Goal: Task Accomplishment & Management: Use online tool/utility

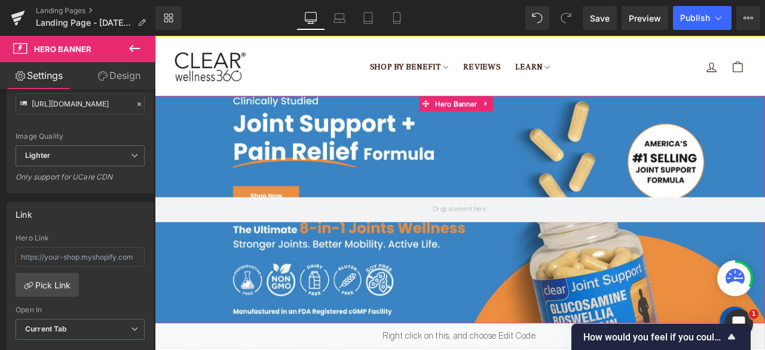
scroll to position [158, 0]
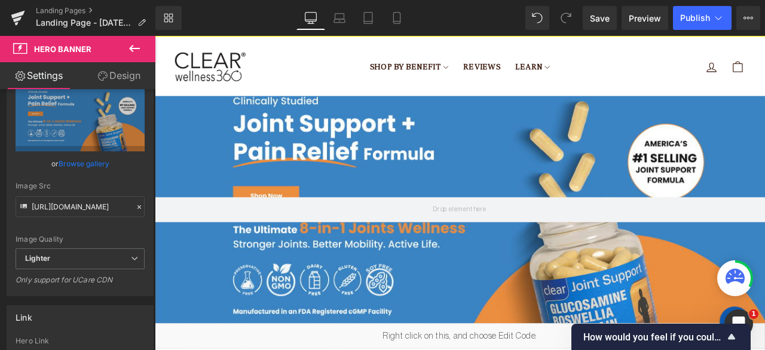
click at [155, 36] on div "200px" at bounding box center [155, 36] width 0 height 0
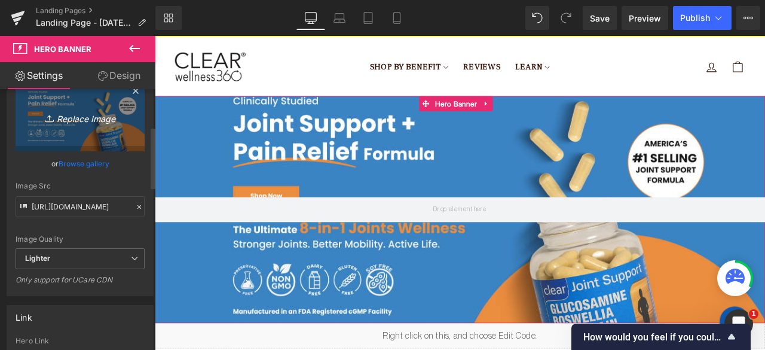
click at [99, 106] on link "Replace Image" at bounding box center [80, 117] width 129 height 69
type input "C:\fakepath\Clinically Studied Joint Support + Pain Relief Formula America’s #1…"
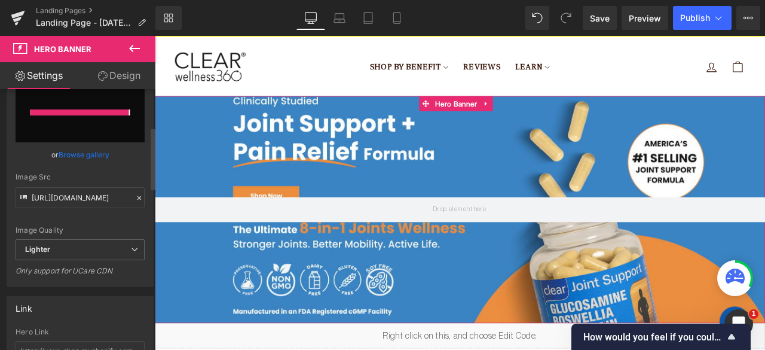
type input "[URL][DOMAIN_NAME]"
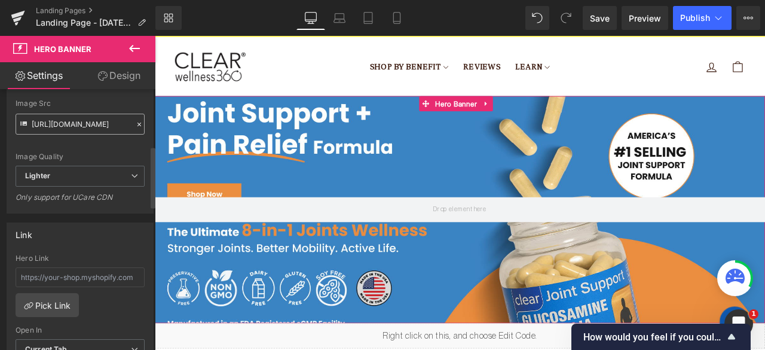
scroll to position [243, 0]
drag, startPoint x: 93, startPoint y: 198, endPoint x: 41, endPoint y: 203, distance: 52.8
click at [41, 203] on div "Only support for UCare CDN" at bounding box center [80, 198] width 129 height 17
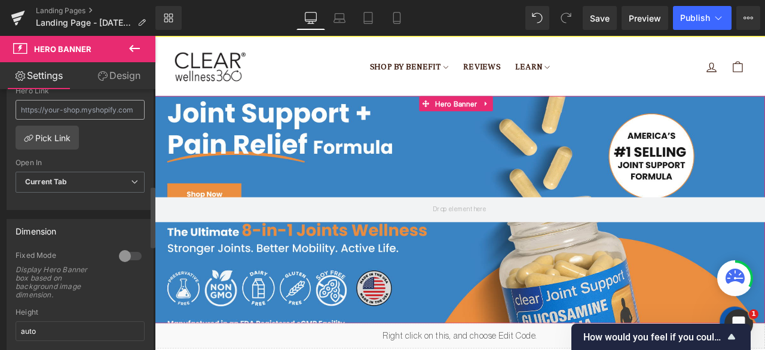
scroll to position [409, 0]
click at [60, 181] on b "Current Tab" at bounding box center [46, 180] width 42 height 9
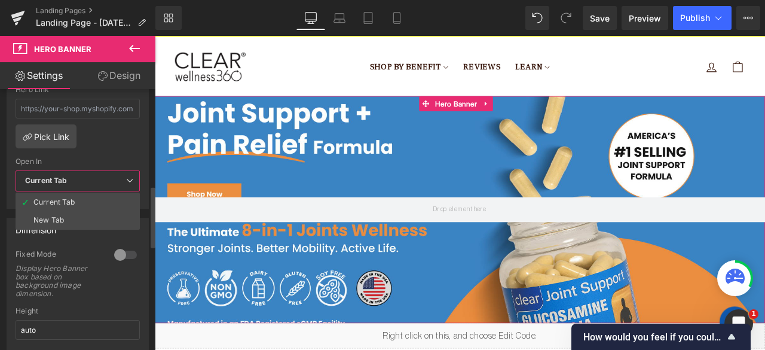
click at [60, 181] on b "Current Tab" at bounding box center [46, 180] width 42 height 9
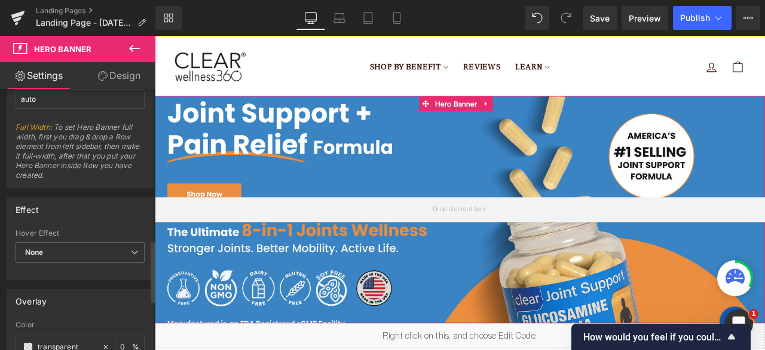
scroll to position [641, 0]
click at [81, 247] on span "None" at bounding box center [80, 251] width 129 height 21
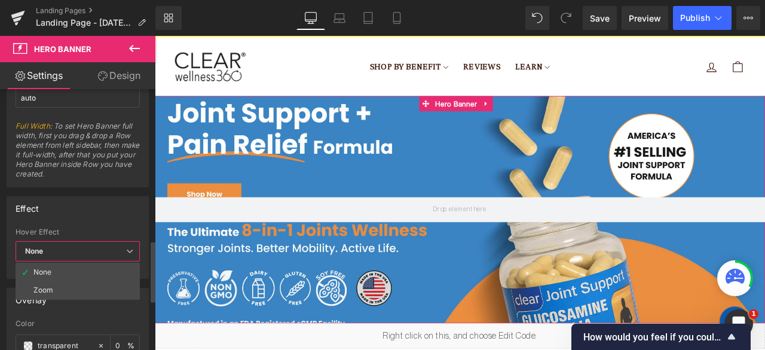
click at [81, 247] on span "None" at bounding box center [78, 251] width 124 height 21
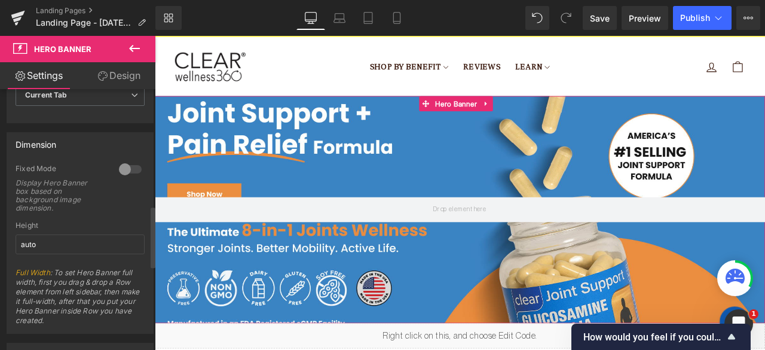
scroll to position [494, 0]
click at [81, 247] on input "auto" at bounding box center [80, 245] width 129 height 20
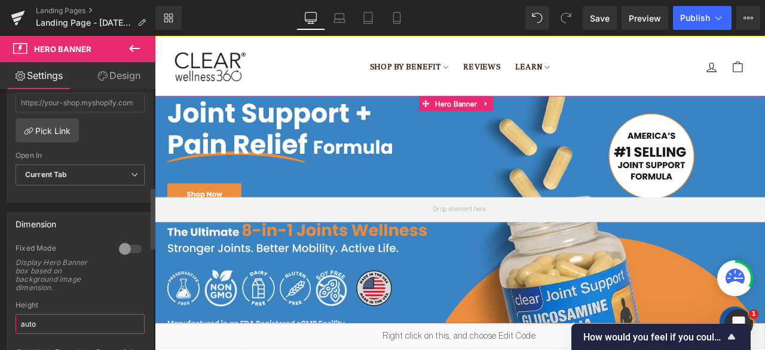
scroll to position [414, 0]
click at [81, 247] on div "Fixed Mode" at bounding box center [61, 251] width 91 height 13
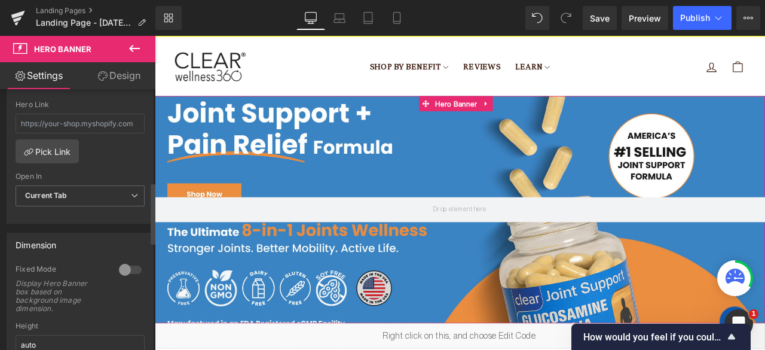
scroll to position [395, 0]
click at [117, 263] on div at bounding box center [130, 269] width 29 height 19
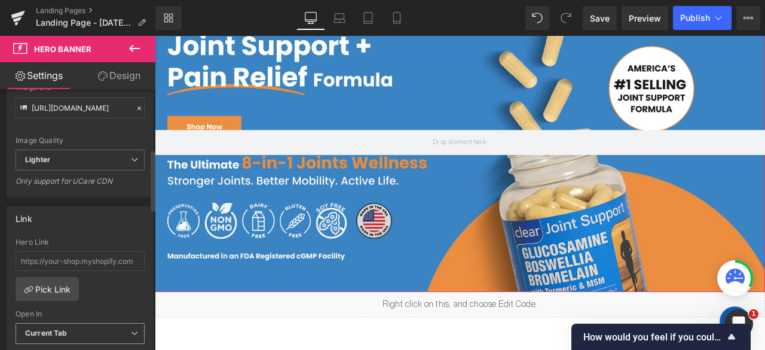
scroll to position [229, 0]
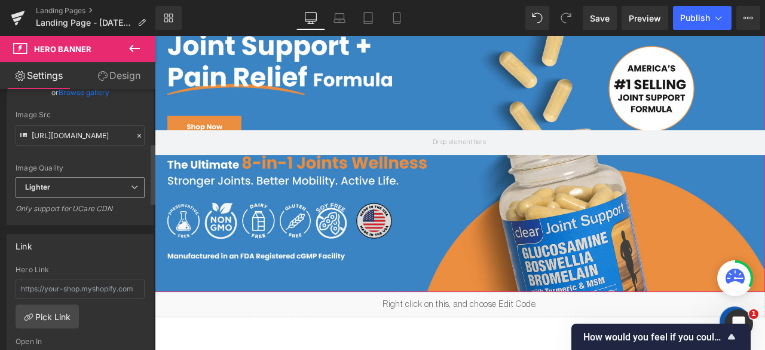
click at [49, 193] on span "Lighter" at bounding box center [80, 187] width 129 height 21
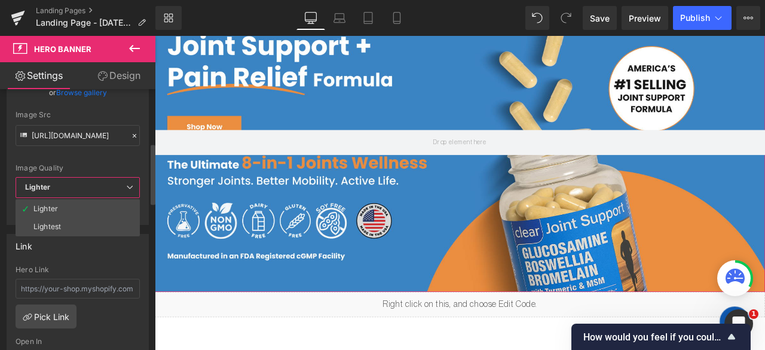
click at [49, 193] on span "Lighter" at bounding box center [78, 187] width 124 height 21
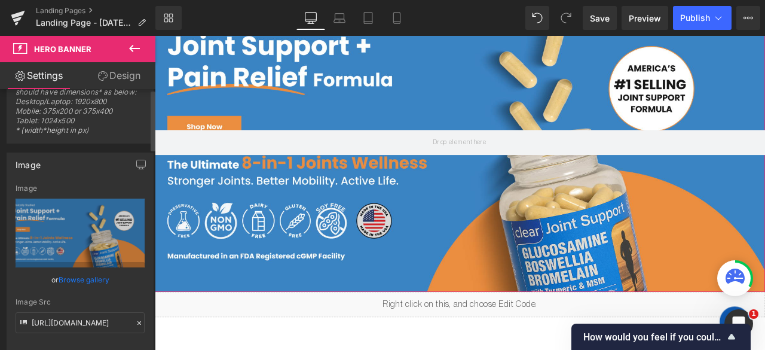
scroll to position [0, 0]
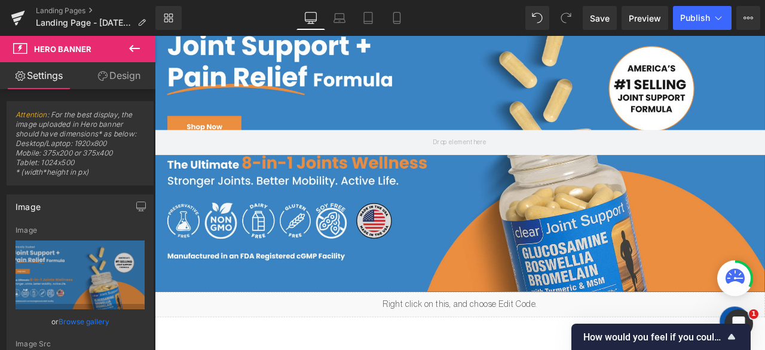
click at [104, 77] on icon at bounding box center [103, 76] width 10 height 10
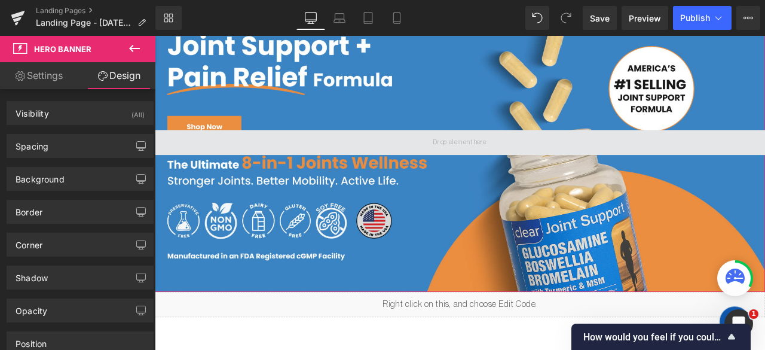
click at [421, 173] on span at bounding box center [517, 162] width 724 height 30
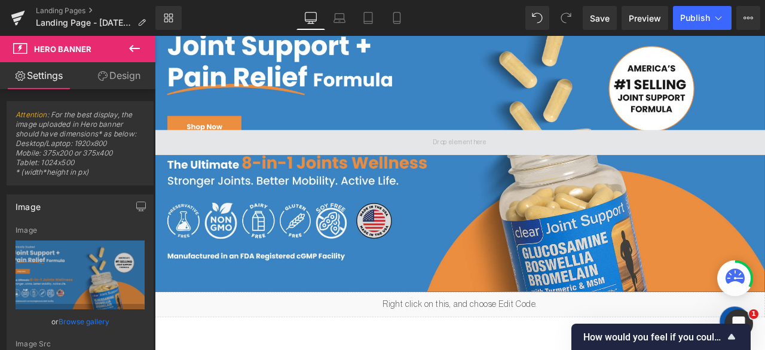
click at [421, 173] on span at bounding box center [517, 162] width 724 height 30
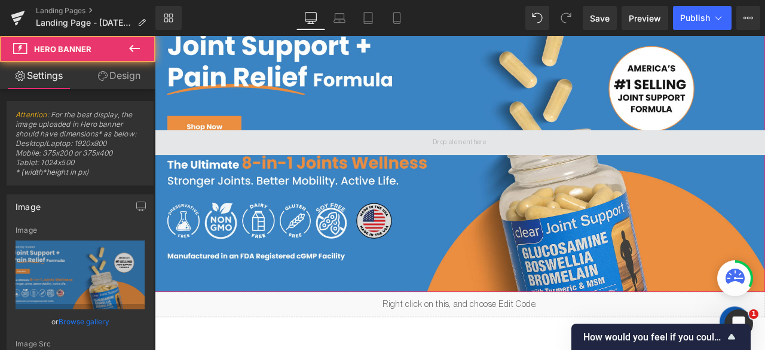
click at [421, 173] on span at bounding box center [517, 162] width 724 height 30
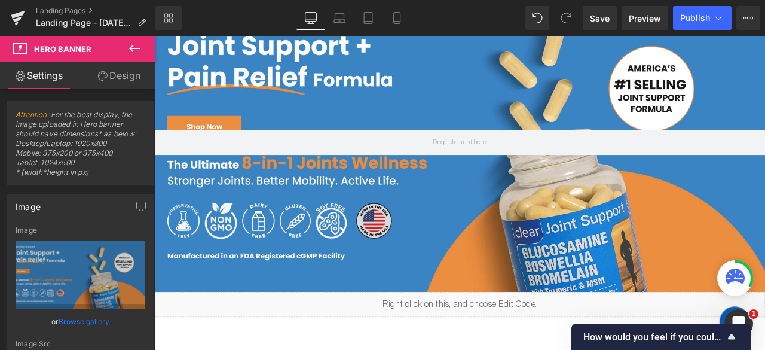
click at [78, 48] on span "Hero Banner" at bounding box center [62, 49] width 57 height 10
click at [139, 47] on icon at bounding box center [134, 48] width 14 height 14
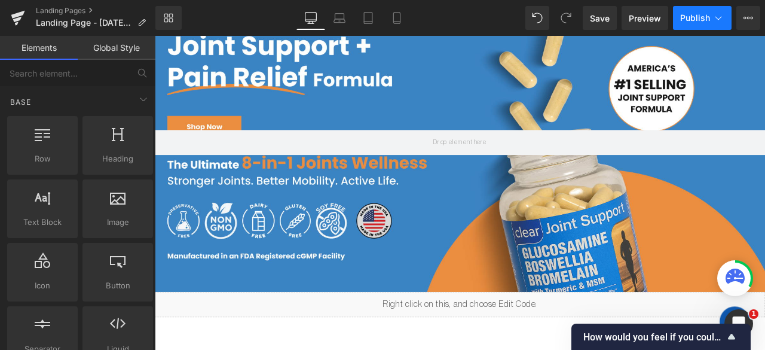
click at [692, 25] on button "Publish" at bounding box center [702, 18] width 59 height 24
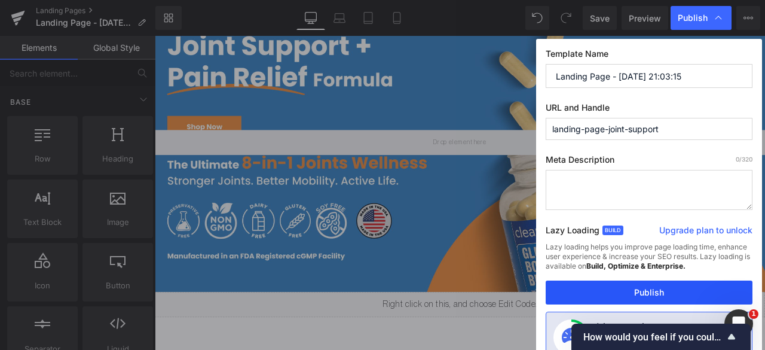
click at [592, 286] on button "Publish" at bounding box center [649, 292] width 207 height 24
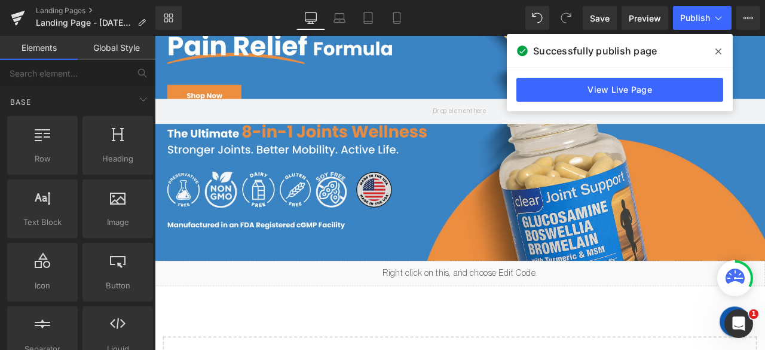
scroll to position [182, 0]
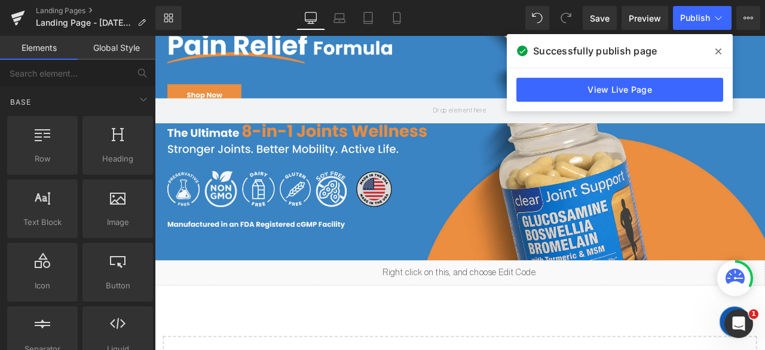
click at [719, 50] on icon at bounding box center [719, 52] width 6 height 10
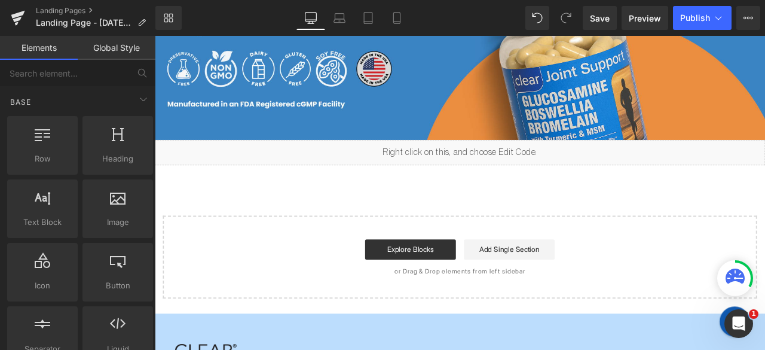
scroll to position [325, 0]
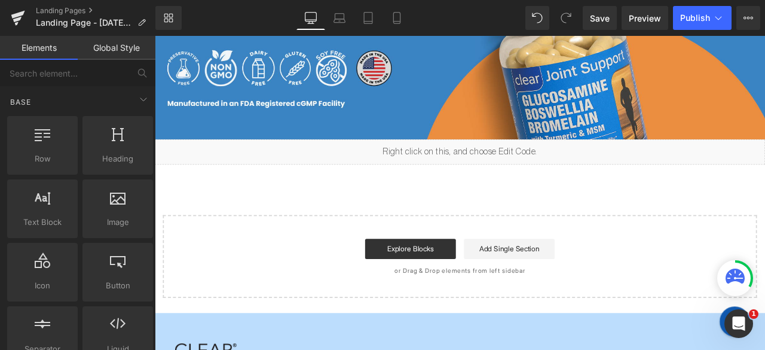
click at [453, 173] on div "Liquid" at bounding box center [517, 173] width 724 height 30
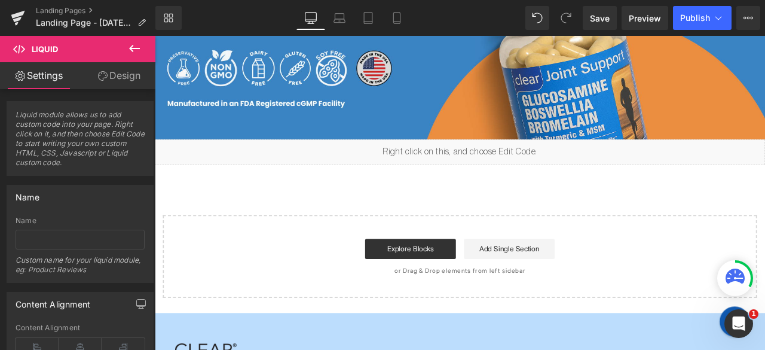
click at [99, 49] on span "Liquid" at bounding box center [72, 49] width 120 height 26
click at [134, 45] on icon at bounding box center [134, 48] width 14 height 14
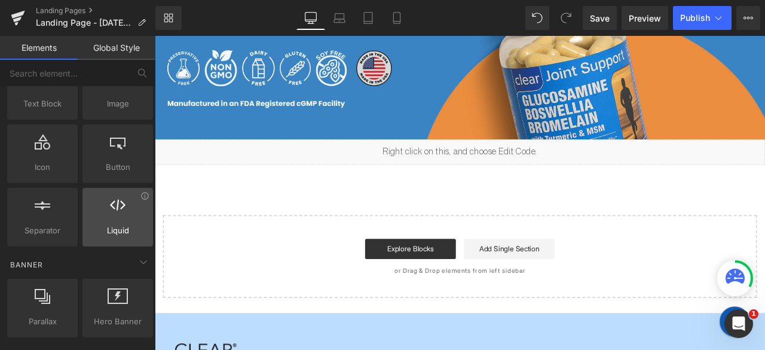
scroll to position [0, 0]
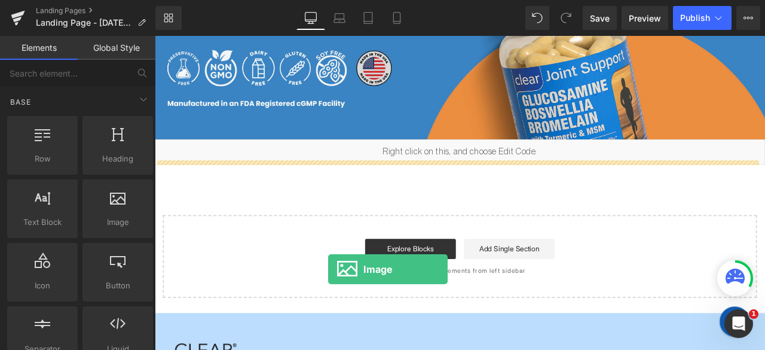
drag, startPoint x: 261, startPoint y: 243, endPoint x: 361, endPoint y: 312, distance: 121.1
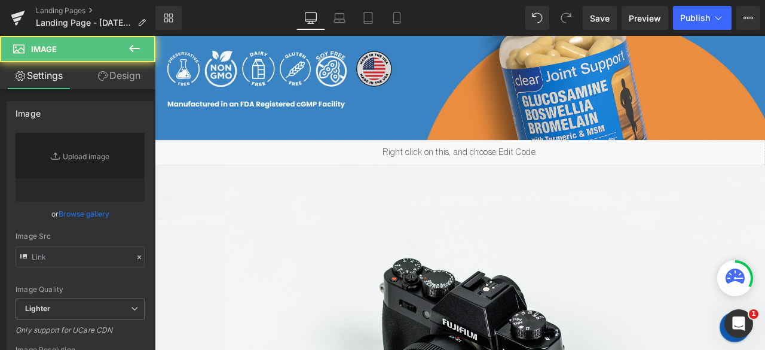
type input "//d1um8515vdn9kb.cloudfront.net/images/parallax.jpg"
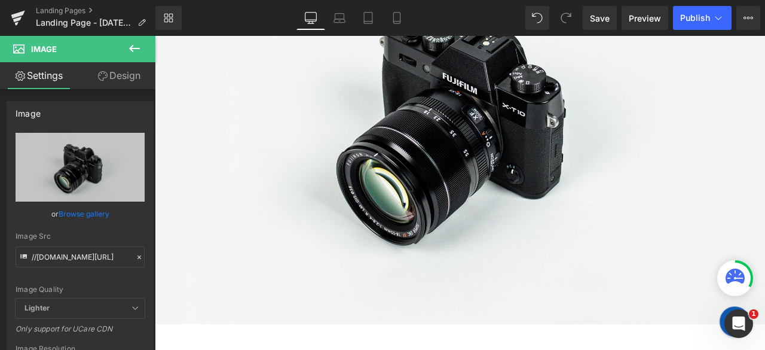
scroll to position [614, 0]
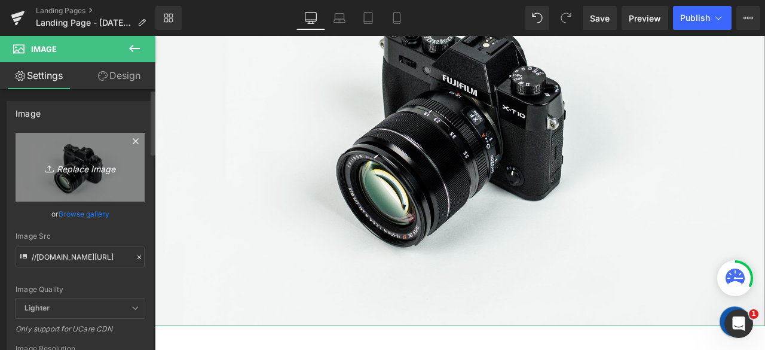
click at [39, 186] on link "Replace Image" at bounding box center [80, 167] width 129 height 69
type input "C:\fakepath\Screenshot 2025-10-15 234817.png"
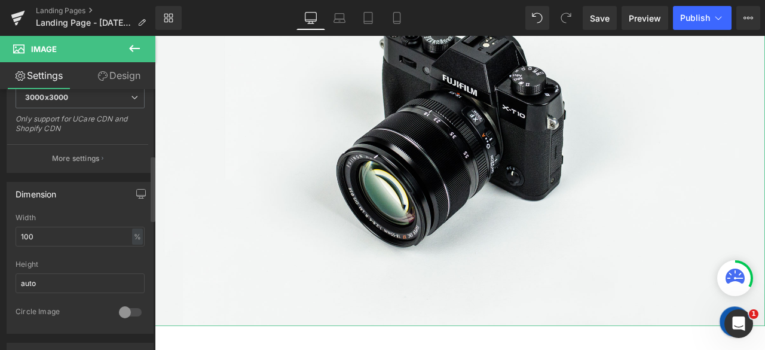
scroll to position [262, 0]
type input "https://ucarecdn.com/95588ebf-a4f8-4f53-83a7-0585e176397d/-/format/auto/-/previ…"
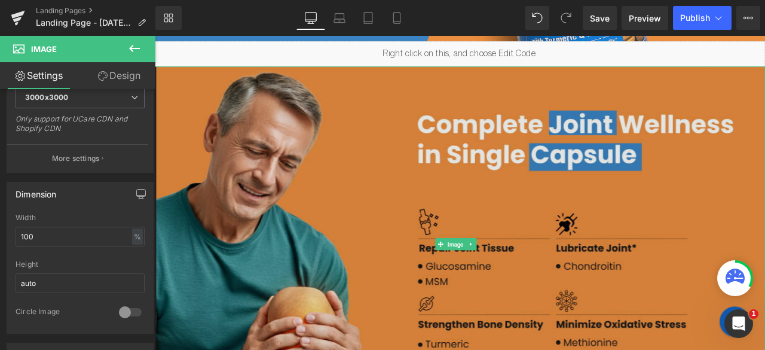
scroll to position [442, 0]
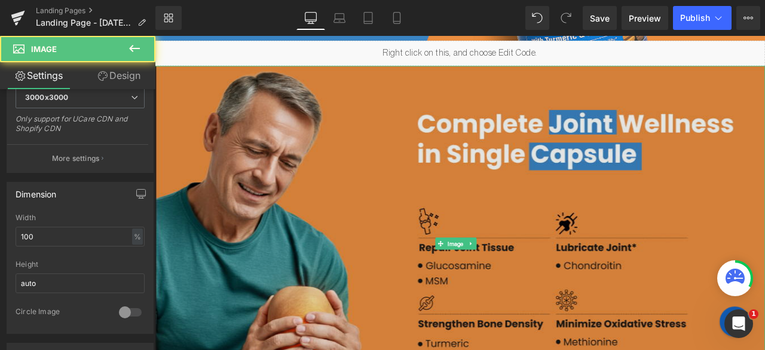
click at [347, 271] on img at bounding box center [517, 282] width 724 height 421
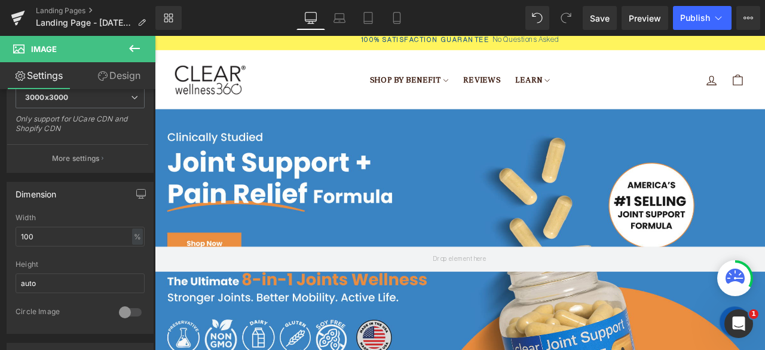
scroll to position [0, 0]
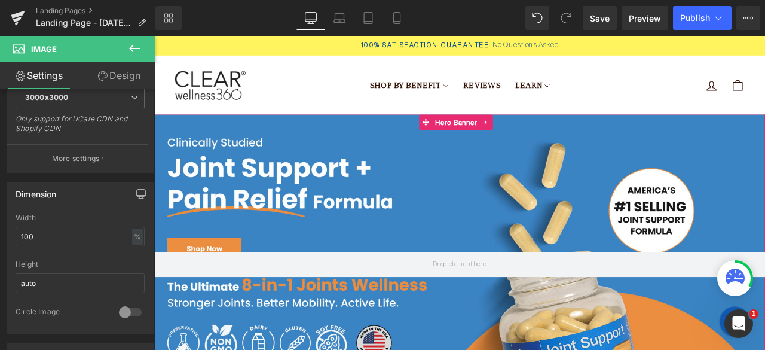
click at [232, 212] on div at bounding box center [517, 306] width 724 height 355
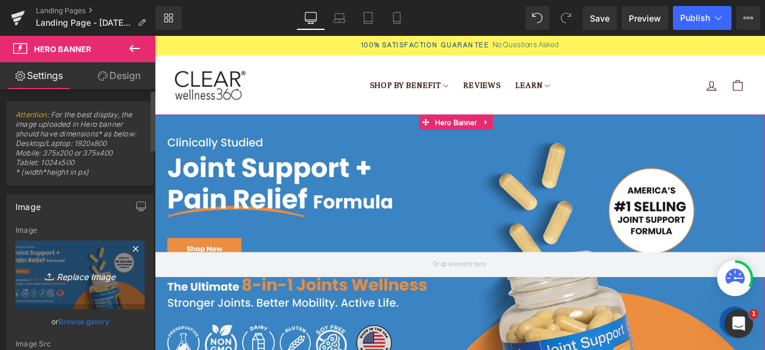
click at [65, 286] on link "Replace Image" at bounding box center [80, 274] width 129 height 69
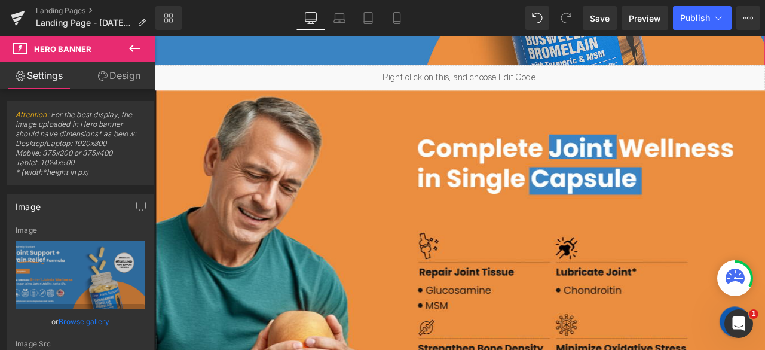
scroll to position [417, 0]
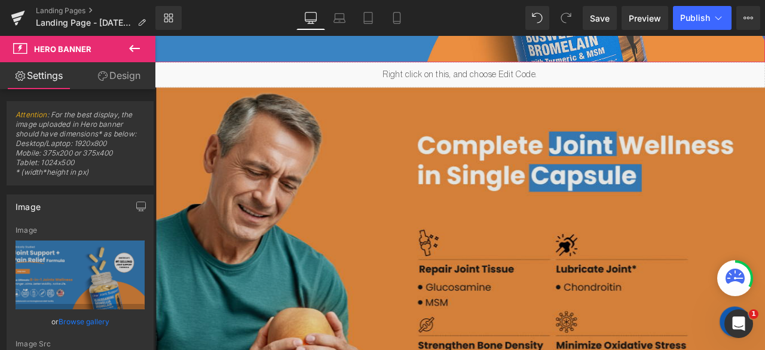
click at [244, 219] on img at bounding box center [517, 307] width 724 height 421
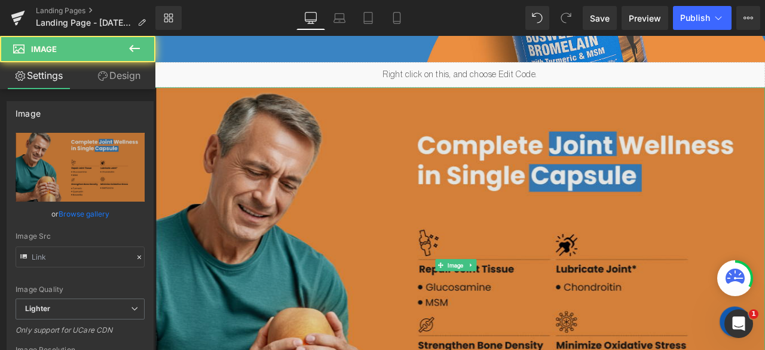
type input "https://ucarecdn.com/95588ebf-a4f8-4f53-83a7-0585e176397d/-/format/auto/-/previ…"
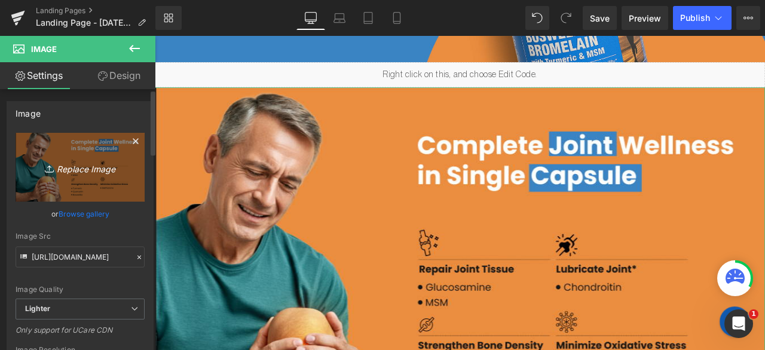
click at [60, 173] on icon "Replace Image" at bounding box center [80, 167] width 96 height 15
type input "C:\fakepath\Untitled design.png"
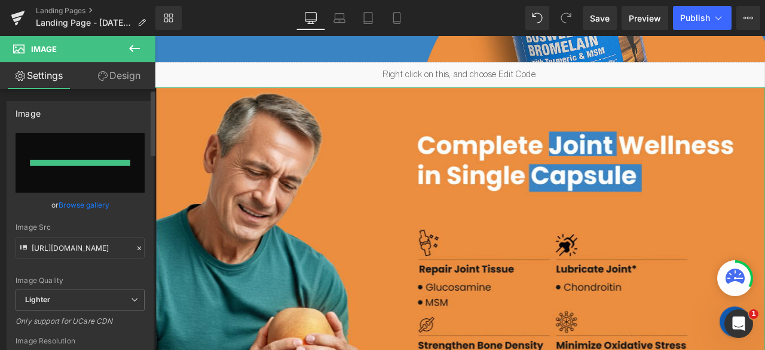
type input "https://ucarecdn.com/bd02ac6a-7f97-4bba-8a1f-be990b2eb815/-/format/auto/-/previ…"
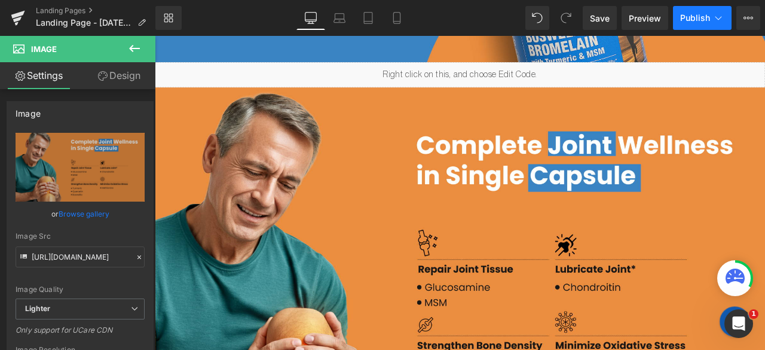
click at [699, 15] on span "Publish" at bounding box center [696, 18] width 30 height 10
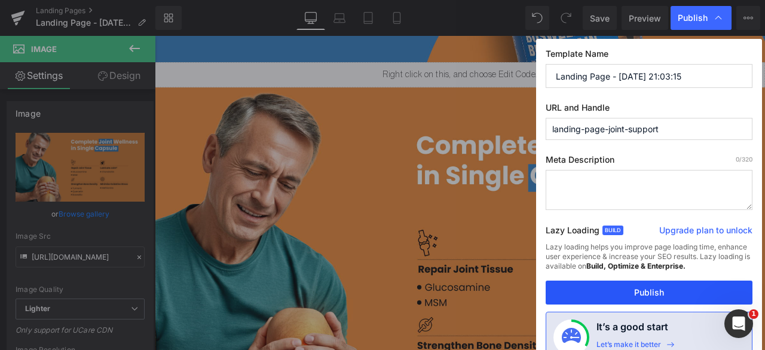
click at [598, 289] on button "Publish" at bounding box center [649, 292] width 207 height 24
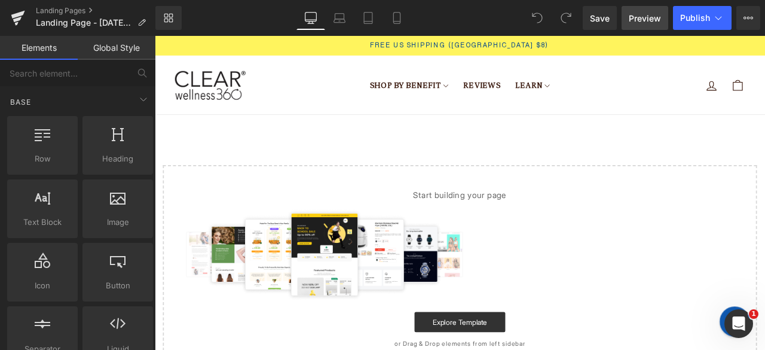
click at [646, 11] on link "Preview" at bounding box center [645, 18] width 47 height 24
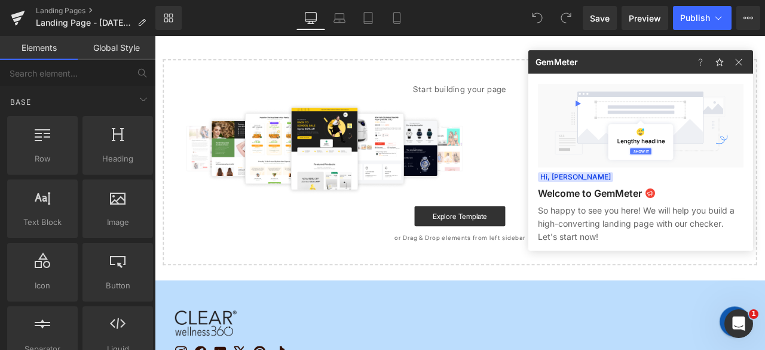
scroll to position [117, 0]
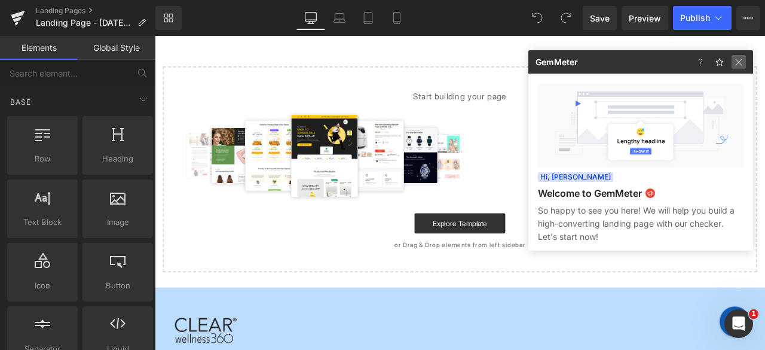
click at [737, 60] on img at bounding box center [739, 62] width 14 height 14
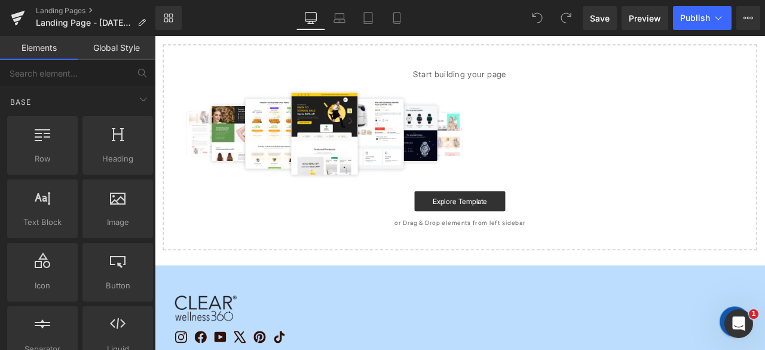
scroll to position [0, 0]
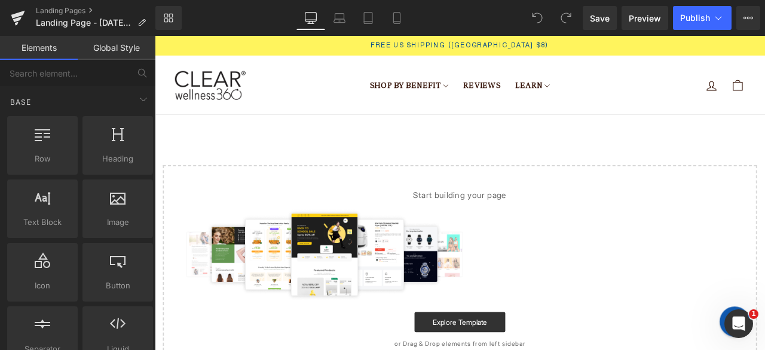
drag, startPoint x: 273, startPoint y: 166, endPoint x: 219, endPoint y: 152, distance: 55.5
click at [219, 152] on main "Select your layout" at bounding box center [517, 281] width 724 height 304
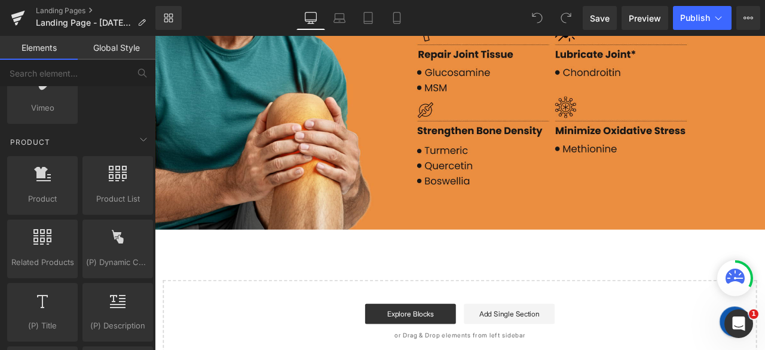
scroll to position [916, 0]
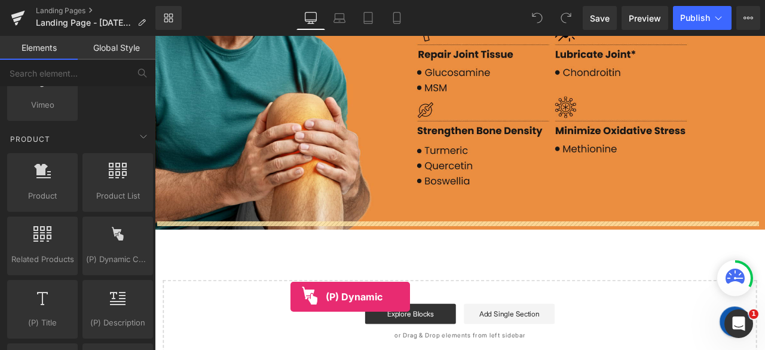
drag, startPoint x: 261, startPoint y: 272, endPoint x: 316, endPoint y: 345, distance: 91.0
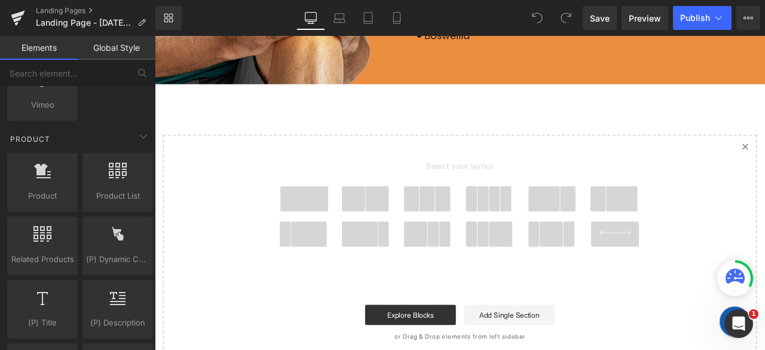
scroll to position [841, 0]
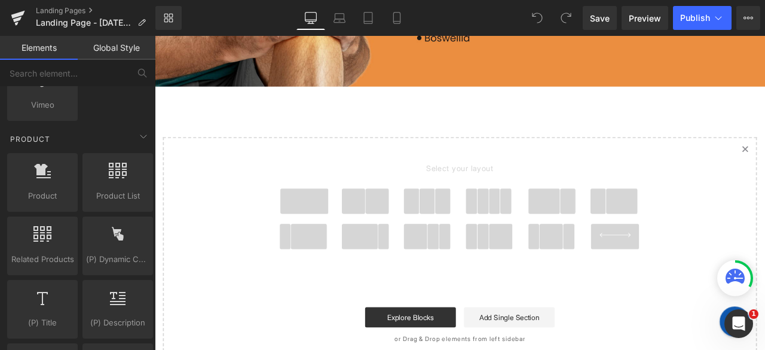
click at [401, 306] on div "Rendering Content" at bounding box center [383, 302] width 74 height 13
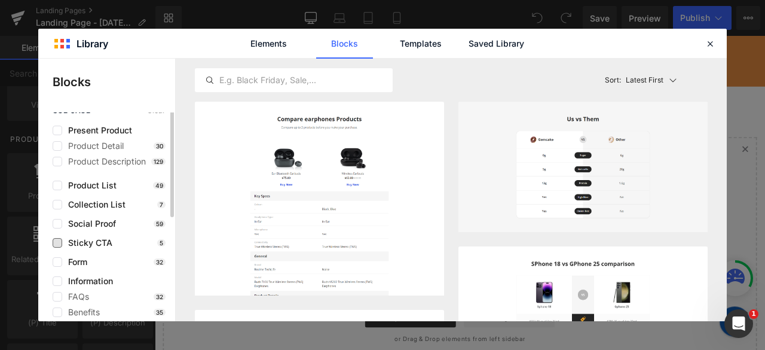
scroll to position [0, 0]
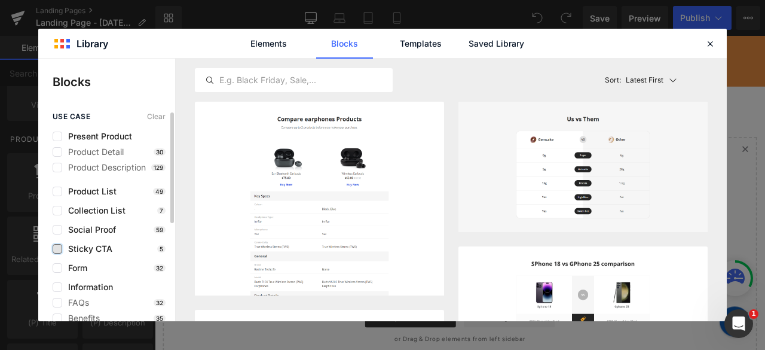
click at [57, 248] on label at bounding box center [58, 249] width 10 height 10
click at [57, 249] on input "checkbox" at bounding box center [57, 249] width 0 height 0
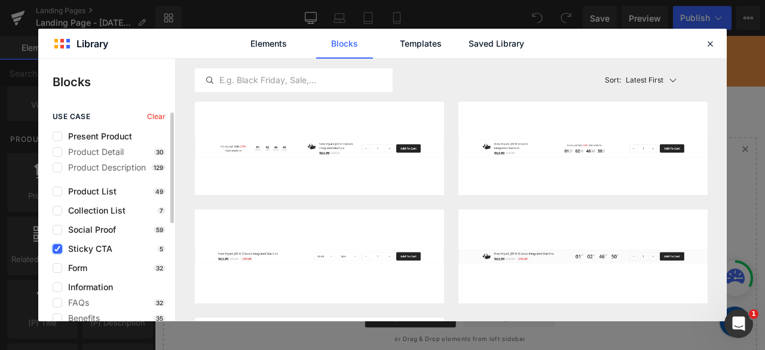
click at [57, 249] on icon at bounding box center [57, 249] width 6 height 0
click at [57, 249] on input "checkbox" at bounding box center [57, 249] width 0 height 0
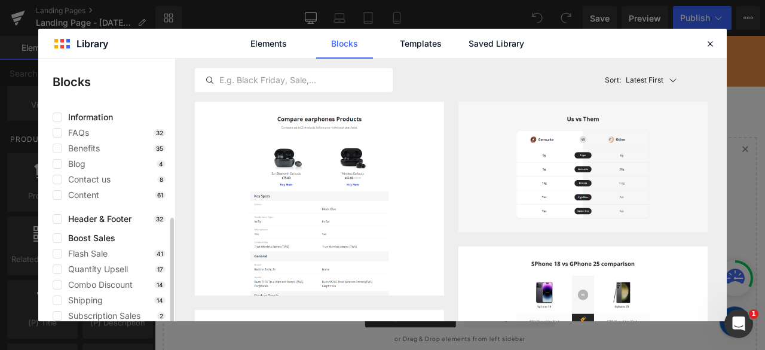
scroll to position [183, 0]
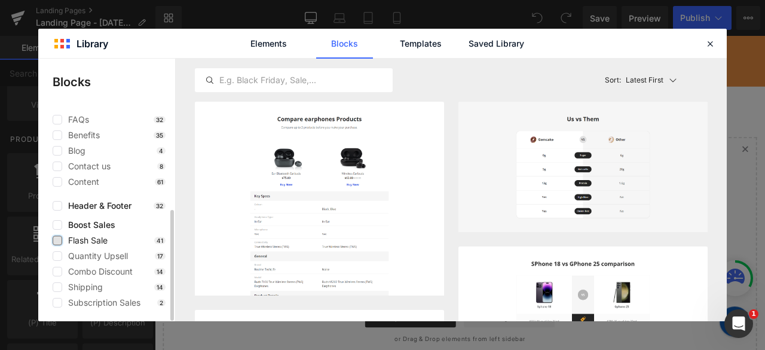
click at [59, 242] on label at bounding box center [58, 241] width 10 height 10
click at [57, 240] on input "checkbox" at bounding box center [57, 240] width 0 height 0
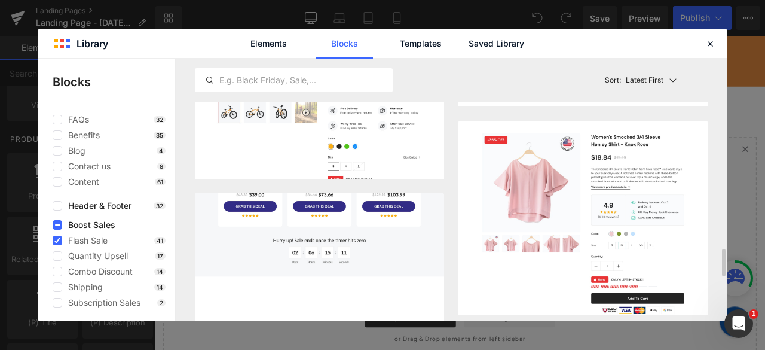
scroll to position [1758, 0]
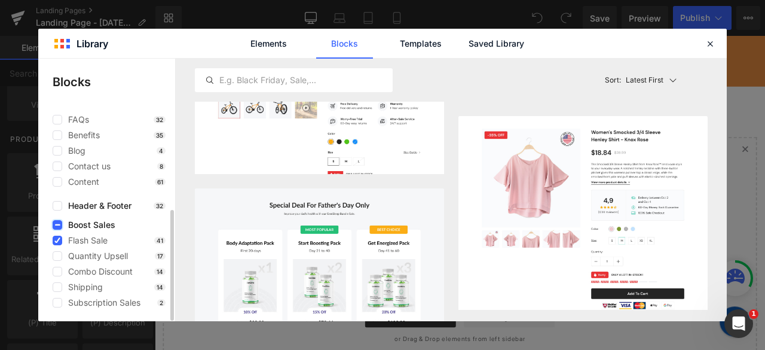
click at [55, 225] on icon at bounding box center [57, 225] width 6 height 0
click at [57, 225] on input "checkbox" at bounding box center [57, 225] width 0 height 0
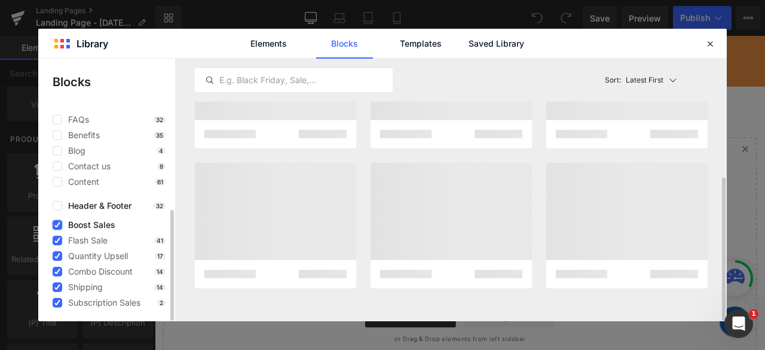
click at [55, 225] on icon at bounding box center [57, 225] width 6 height 0
click at [57, 225] on input "checkbox" at bounding box center [57, 225] width 0 height 0
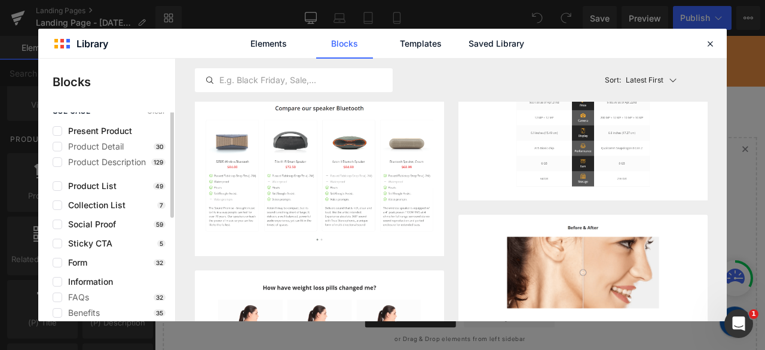
scroll to position [0, 0]
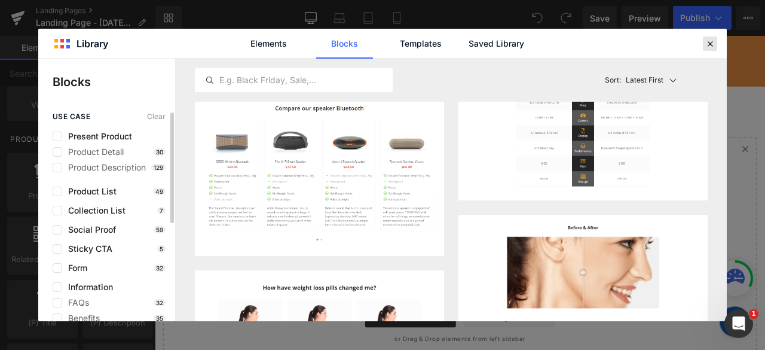
click at [708, 47] on icon at bounding box center [710, 43] width 11 height 11
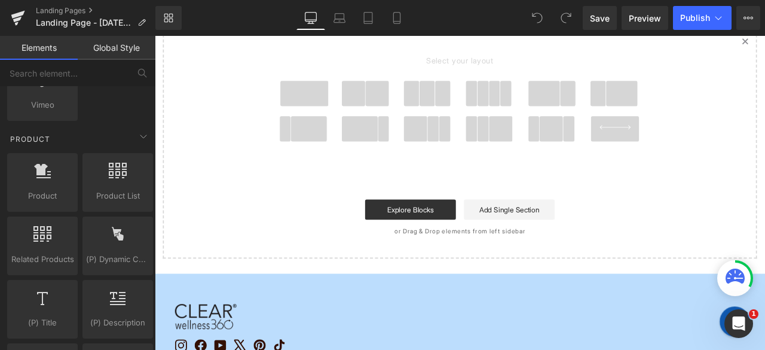
scroll to position [972, 0]
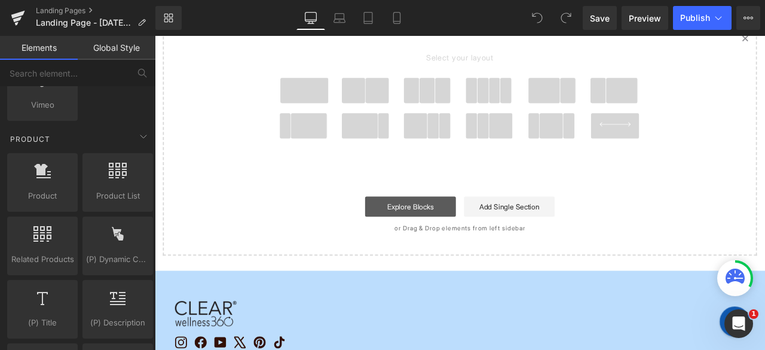
click at [444, 226] on link "Explore Blocks" at bounding box center [458, 238] width 108 height 24
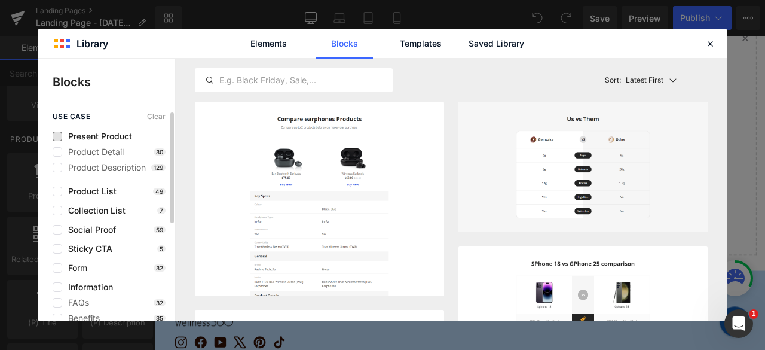
click at [68, 136] on span "Present Product" at bounding box center [97, 137] width 70 height 10
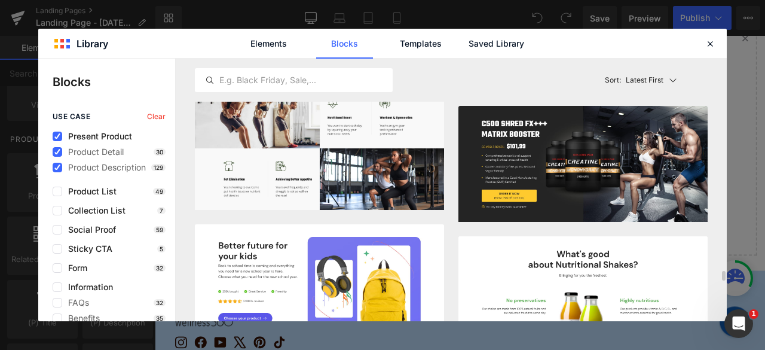
scroll to position [5698, 0]
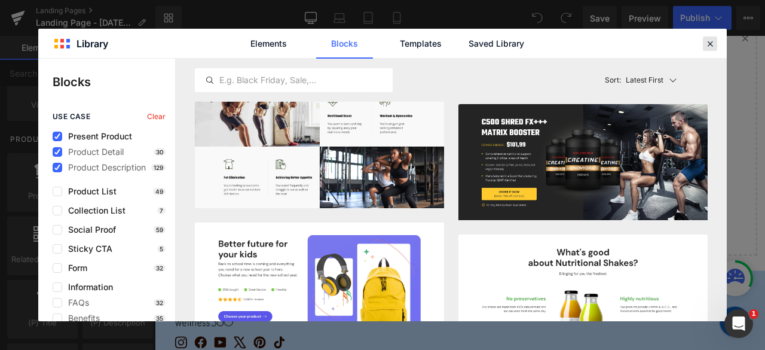
click at [709, 36] on div at bounding box center [710, 43] width 14 height 14
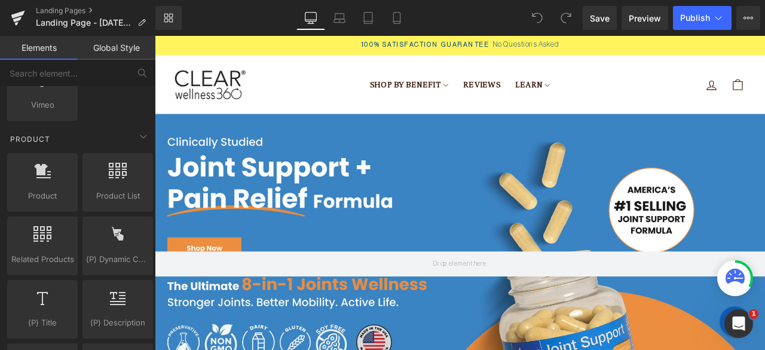
scroll to position [0, 0]
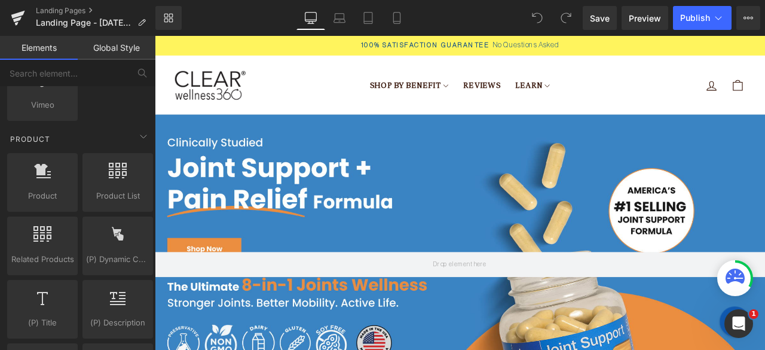
click at [327, 257] on div at bounding box center [517, 306] width 724 height 355
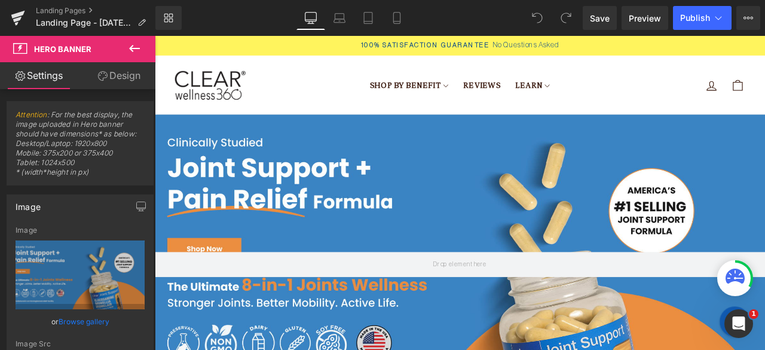
click at [73, 58] on span "Hero Banner" at bounding box center [72, 49] width 120 height 26
click at [137, 50] on icon at bounding box center [134, 48] width 14 height 14
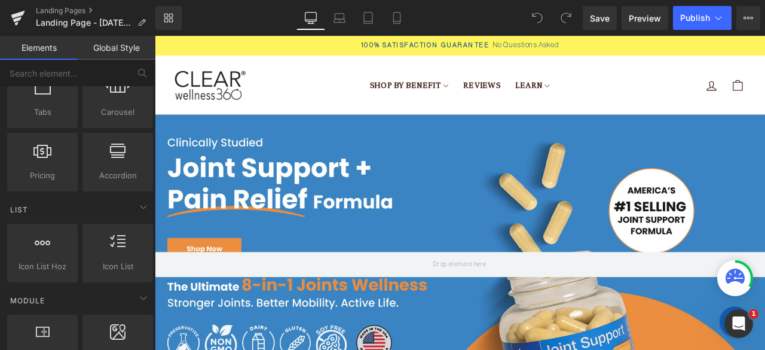
scroll to position [334, 0]
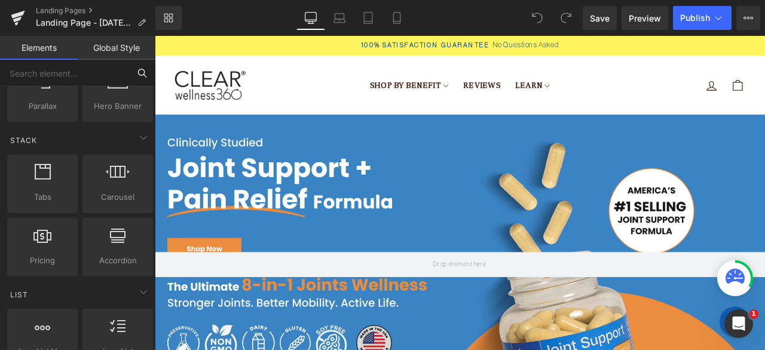
click at [63, 81] on input "text" at bounding box center [64, 73] width 129 height 26
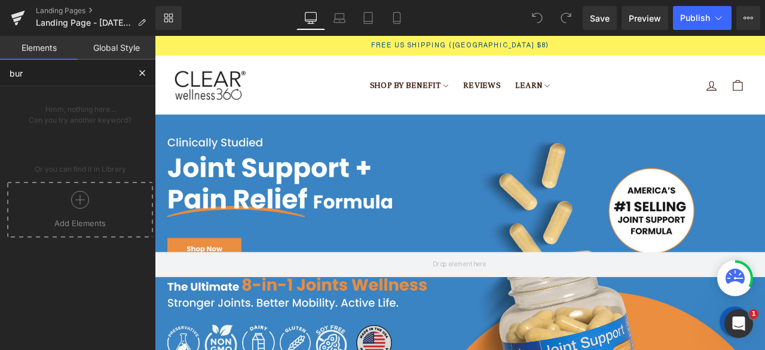
scroll to position [0, 0]
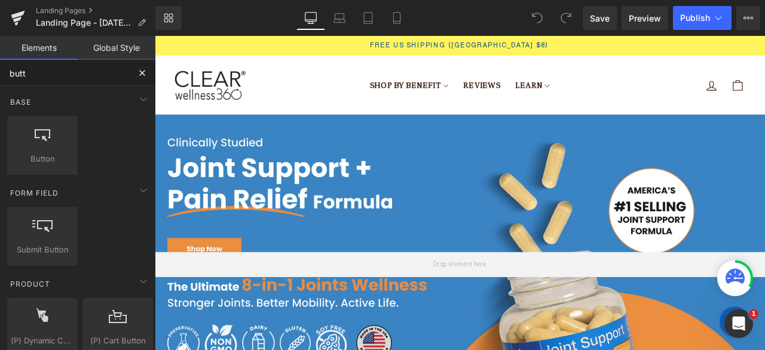
type input "butto"
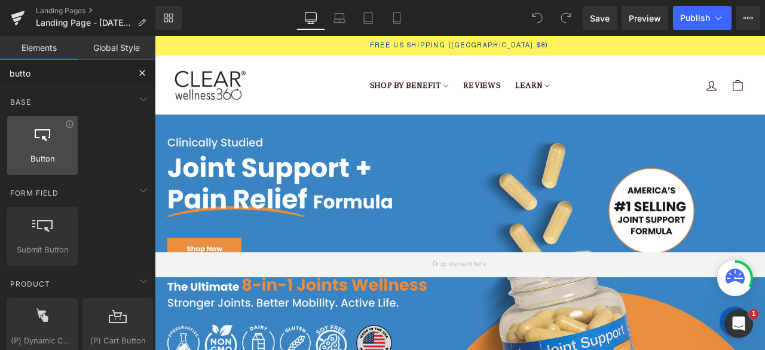
click at [35, 167] on div "Button button, call to action, cta" at bounding box center [42, 145] width 71 height 59
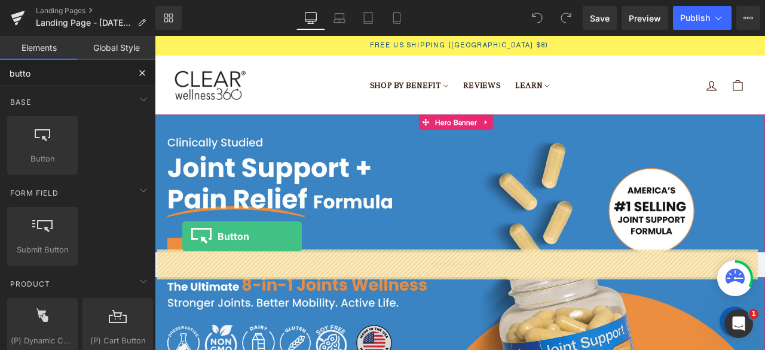
drag, startPoint x: 182, startPoint y: 194, endPoint x: 187, endPoint y: 273, distance: 79.1
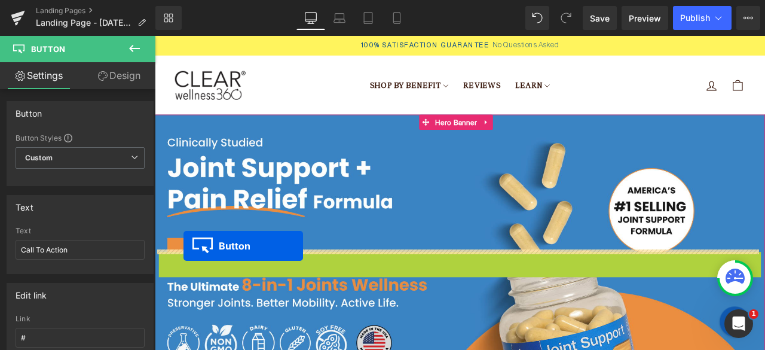
drag, startPoint x: 499, startPoint y: 301, endPoint x: 189, endPoint y: 285, distance: 310.8
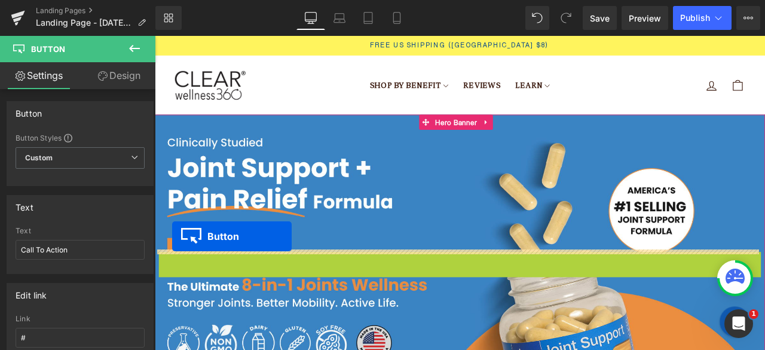
drag, startPoint x: 495, startPoint y: 300, endPoint x: 175, endPoint y: 273, distance: 321.1
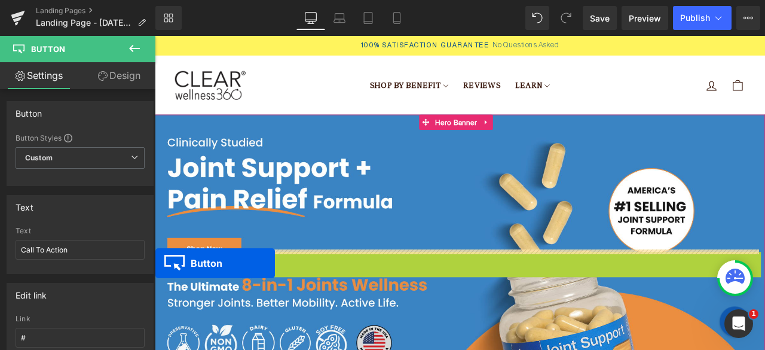
drag, startPoint x: 487, startPoint y: 299, endPoint x: 302, endPoint y: 295, distance: 184.8
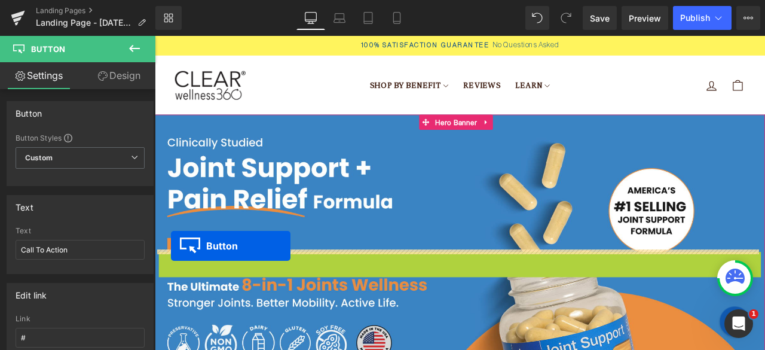
click at [172, 285] on div at bounding box center [517, 306] width 724 height 355
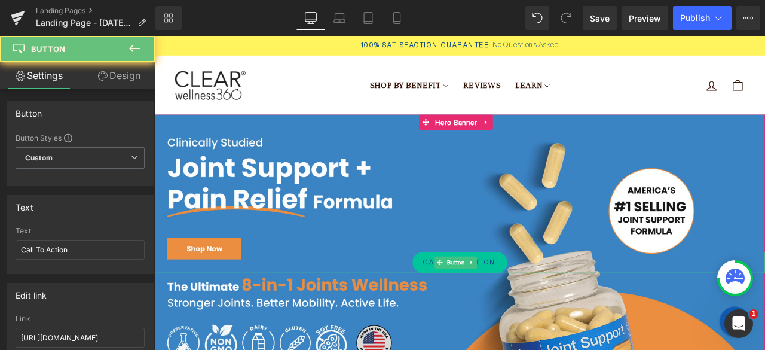
click at [172, 285] on div "Call To Action Button" at bounding box center [517, 306] width 724 height 355
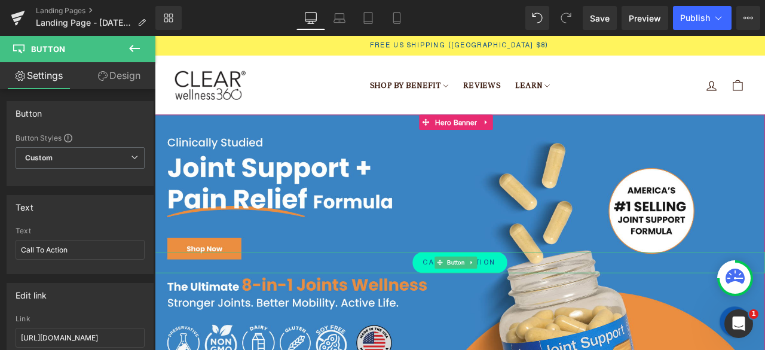
click at [538, 310] on link "Call To Action" at bounding box center [516, 304] width 113 height 25
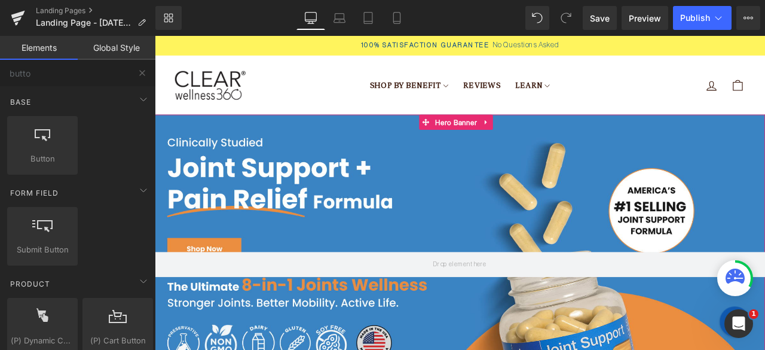
click at [435, 257] on div at bounding box center [517, 306] width 724 height 355
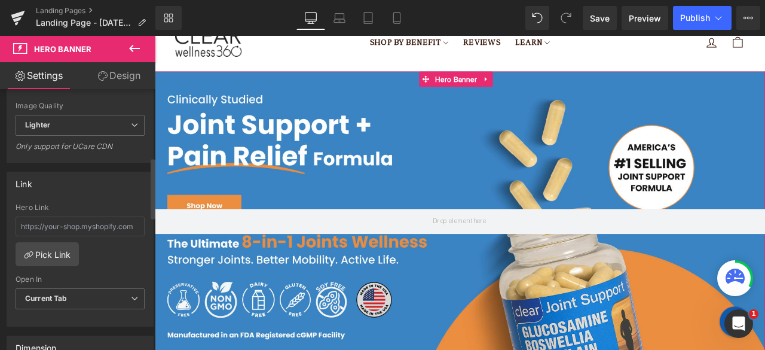
scroll to position [292, 0]
click at [62, 221] on input "text" at bounding box center [80, 226] width 129 height 20
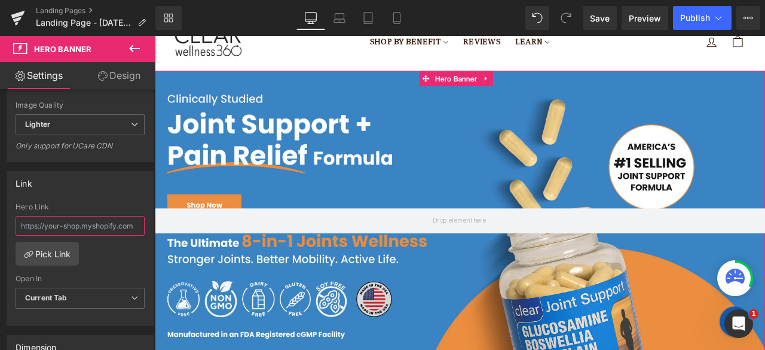
scroll to position [57, 0]
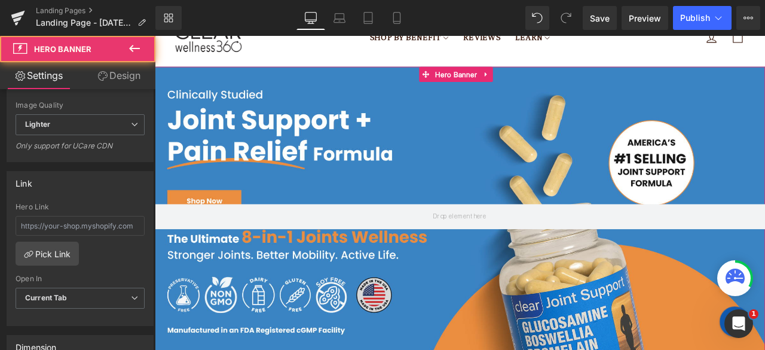
click at [206, 222] on div at bounding box center [517, 249] width 724 height 355
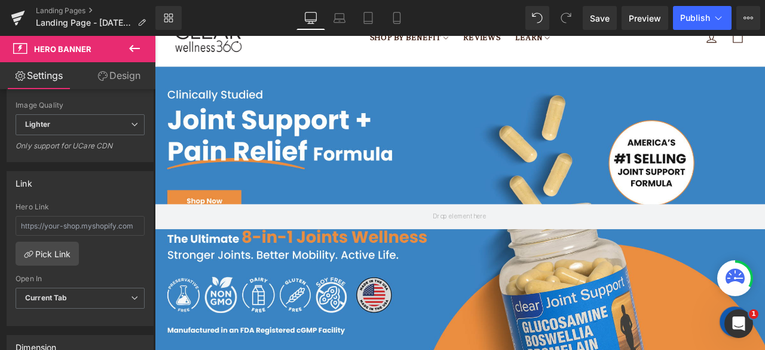
click at [77, 48] on span "Hero Banner" at bounding box center [62, 49] width 57 height 10
click at [128, 44] on icon at bounding box center [134, 48] width 14 height 14
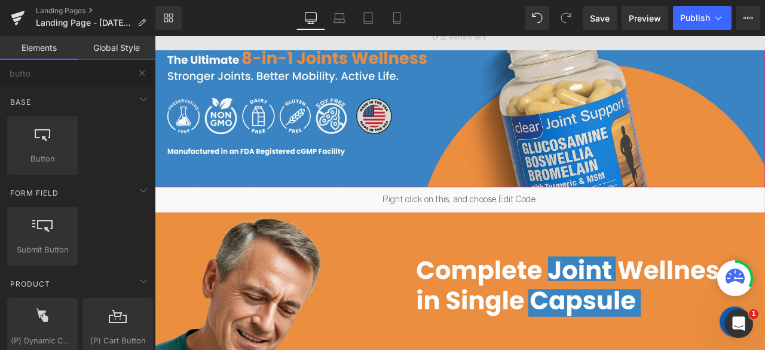
scroll to position [271, 0]
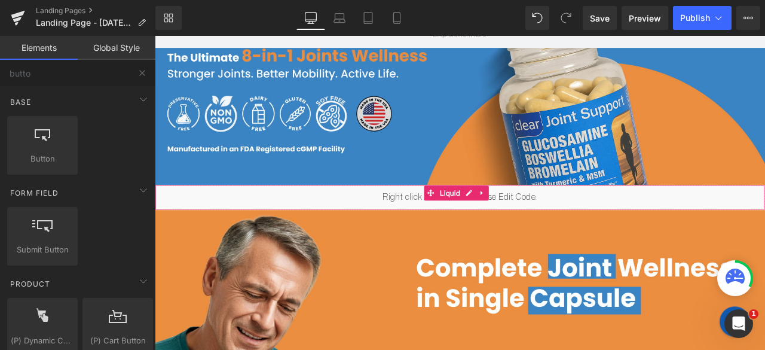
click at [398, 218] on div "Liquid" at bounding box center [517, 227] width 724 height 30
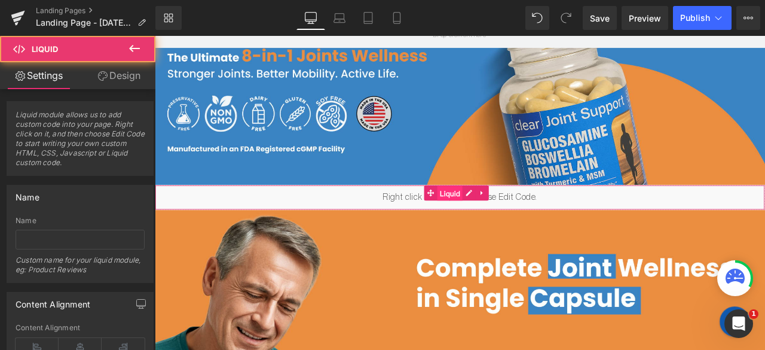
click at [501, 213] on span "Liquid" at bounding box center [505, 222] width 30 height 18
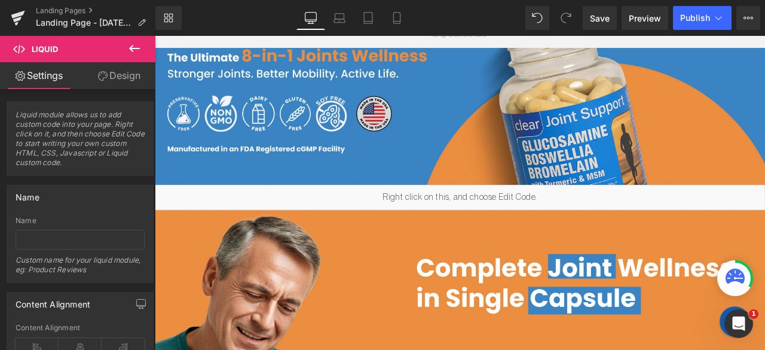
click at [522, 218] on div "Liquid" at bounding box center [517, 227] width 724 height 30
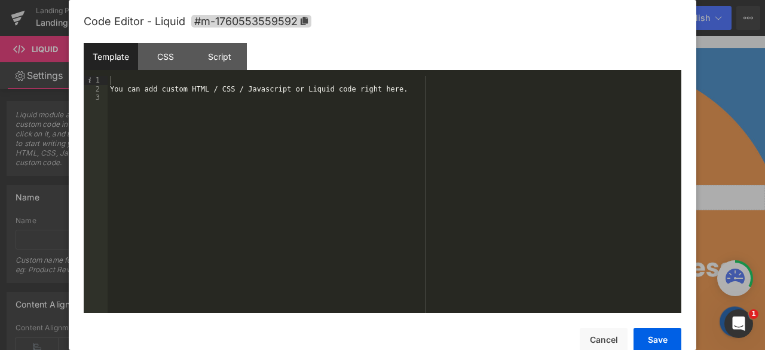
click at [97, 58] on div "Template" at bounding box center [111, 56] width 54 height 27
click at [208, 90] on div "You can add custom HTML / CSS / Javascript or Liquid code right here." at bounding box center [395, 203] width 574 height 254
click at [160, 50] on div "CSS" at bounding box center [165, 56] width 54 height 27
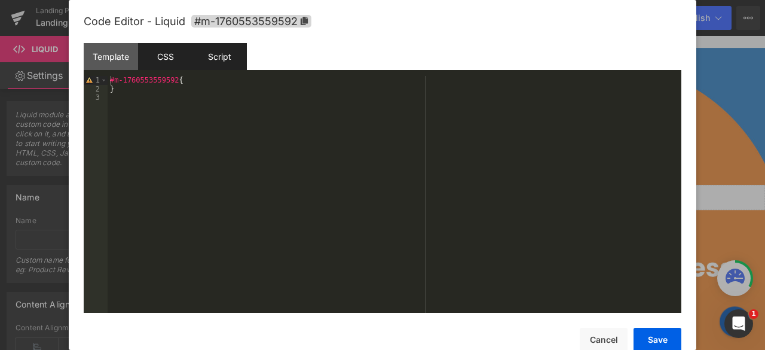
click at [206, 50] on div "Script" at bounding box center [220, 56] width 54 height 27
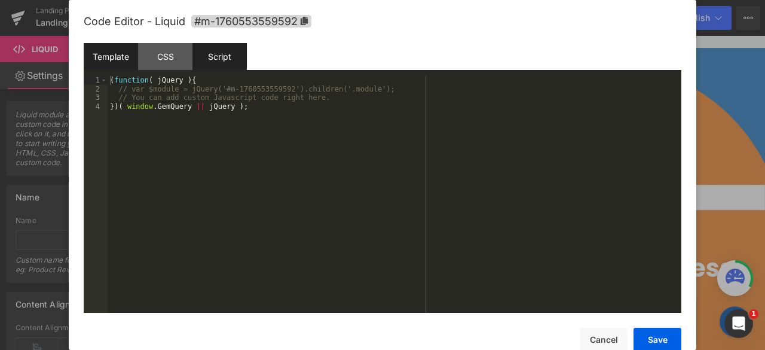
click at [116, 53] on div "Template" at bounding box center [111, 56] width 54 height 27
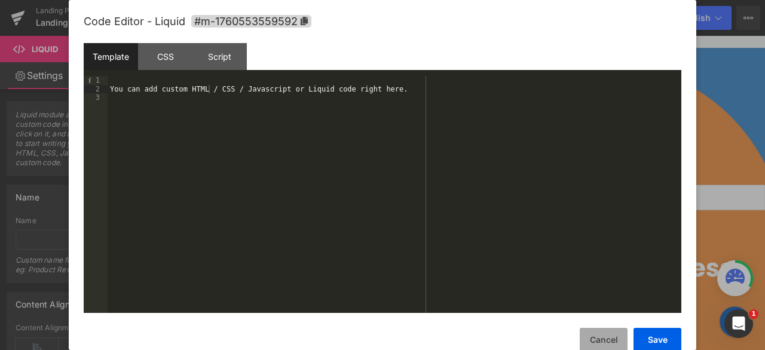
click at [600, 334] on button "Cancel" at bounding box center [604, 340] width 48 height 24
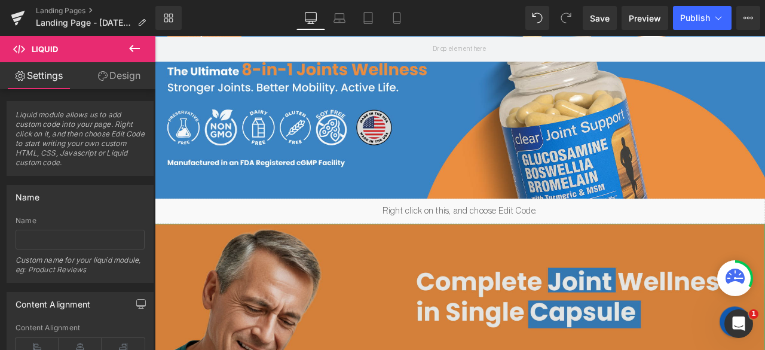
scroll to position [258, 0]
